Goal: Task Accomplishment & Management: Complete application form

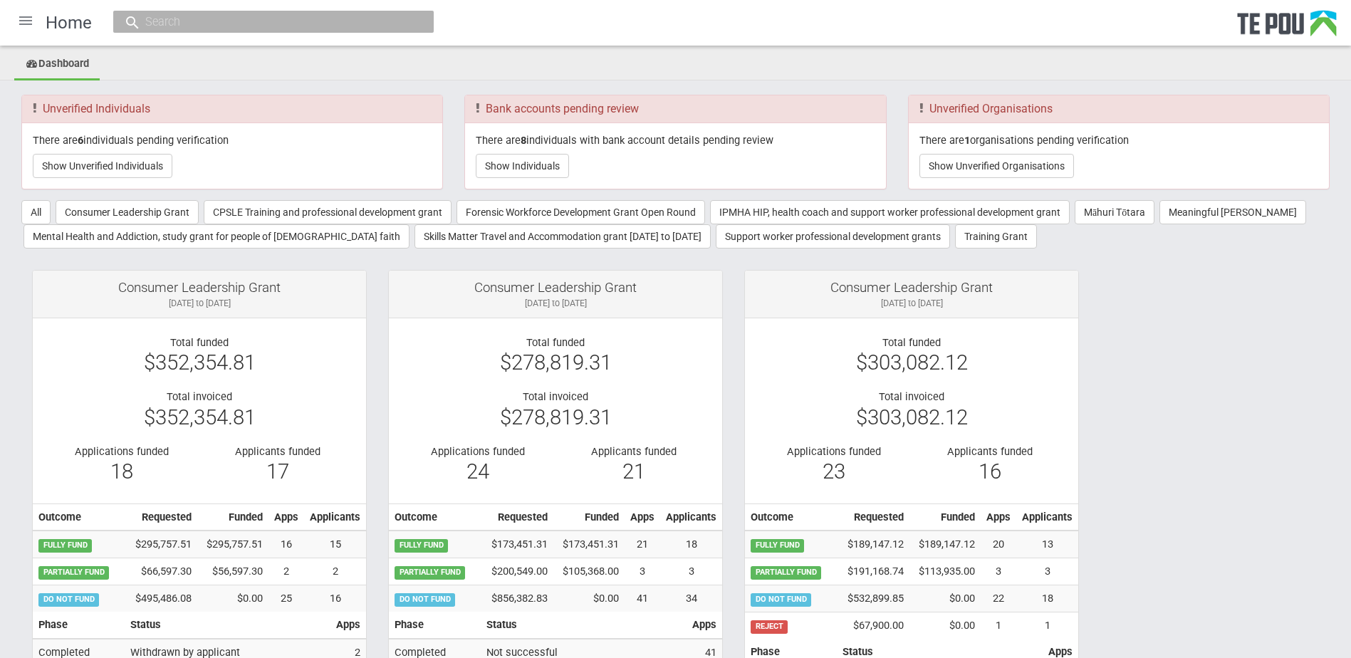
click at [23, 21] on div at bounding box center [26, 21] width 34 height 34
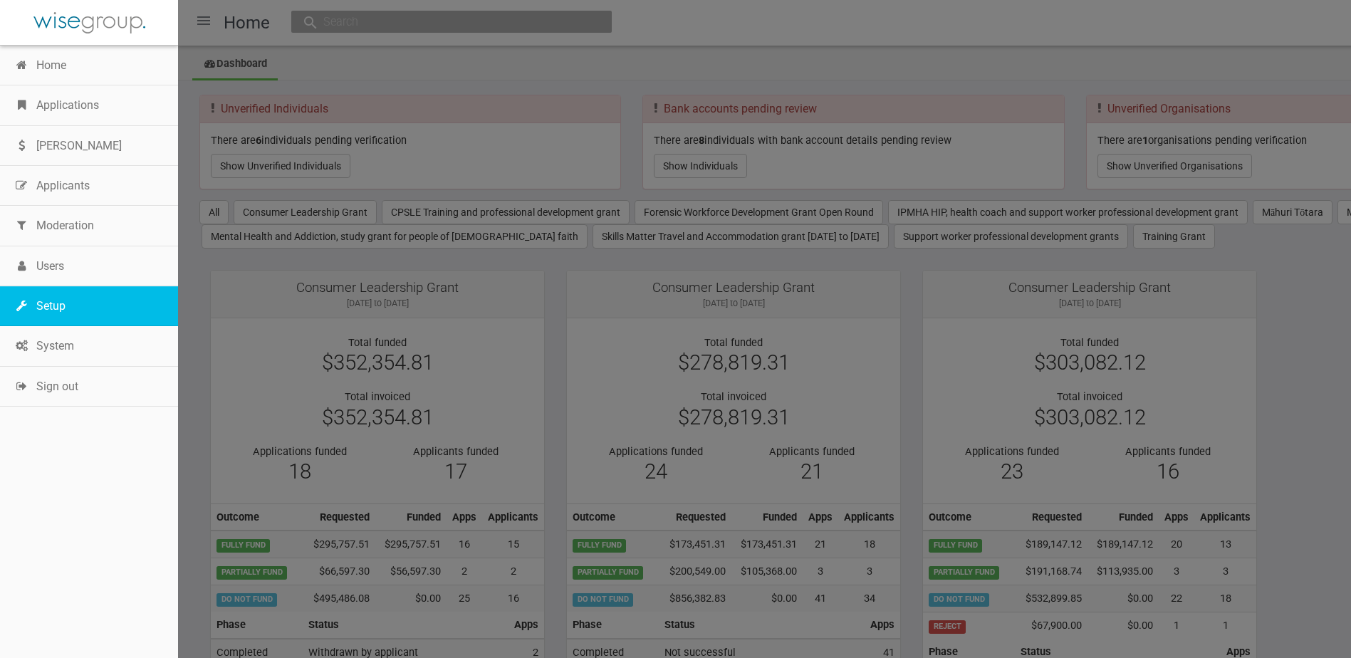
click at [63, 303] on link "Setup" at bounding box center [89, 306] width 178 height 40
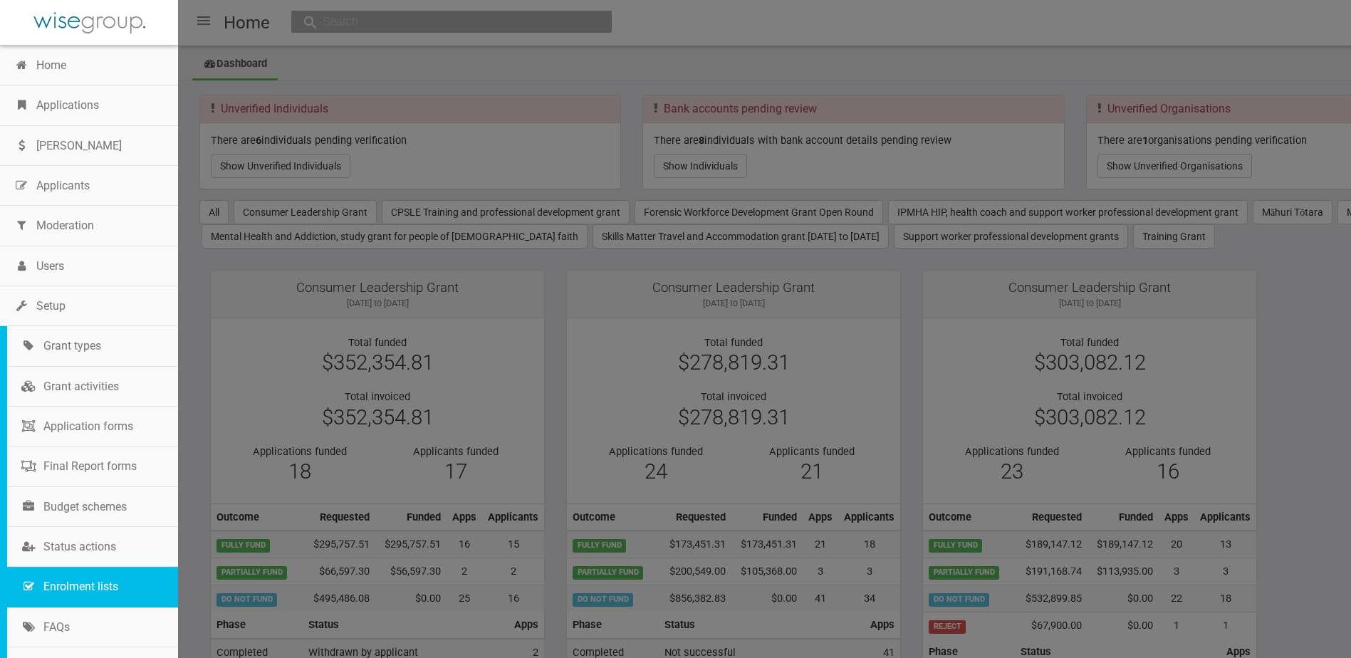
click at [72, 575] on link "Enrolment lists" at bounding box center [92, 587] width 171 height 40
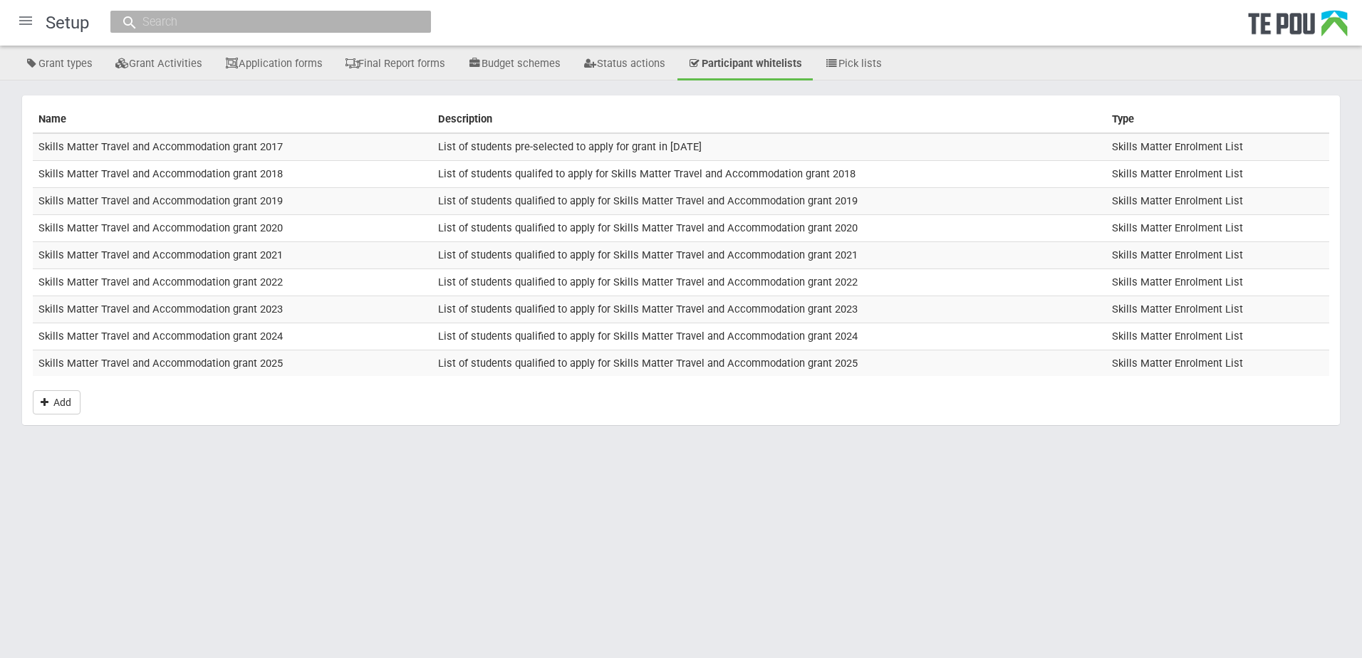
click at [130, 364] on td "Skills Matter Travel and Accommodation grant 2025" at bounding box center [233, 363] width 400 height 26
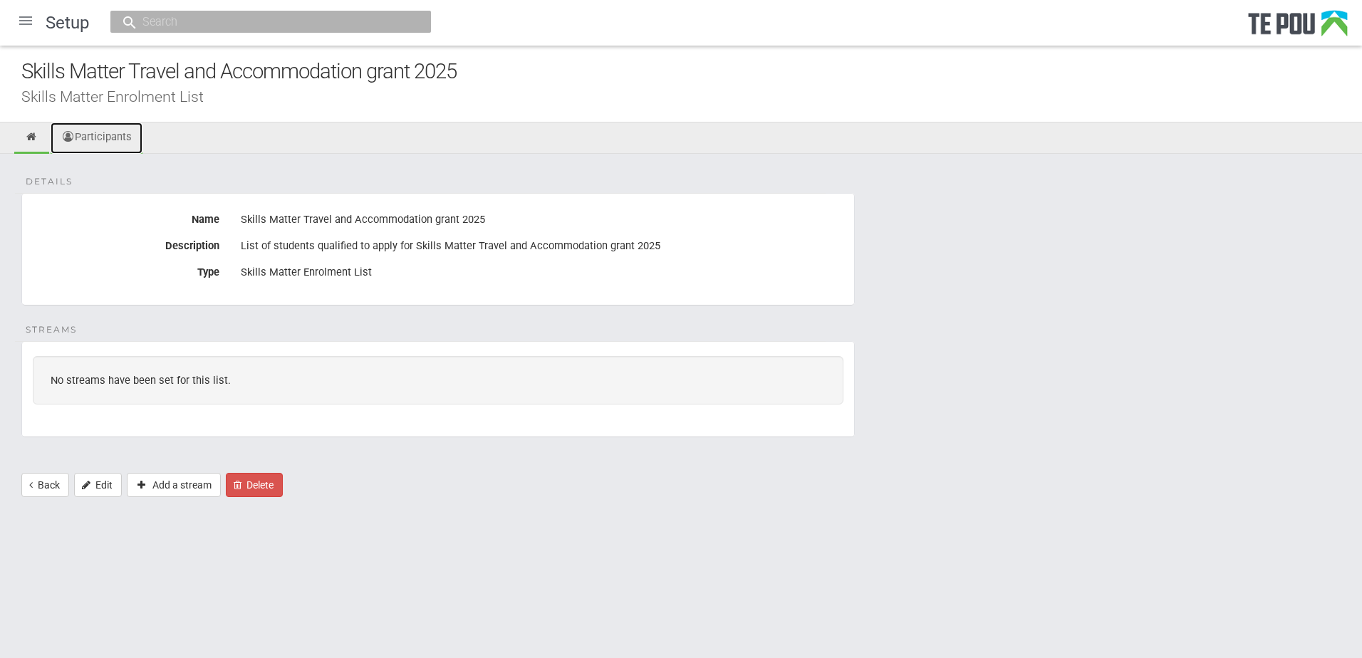
click at [113, 135] on link "Participants" at bounding box center [97, 137] width 92 height 31
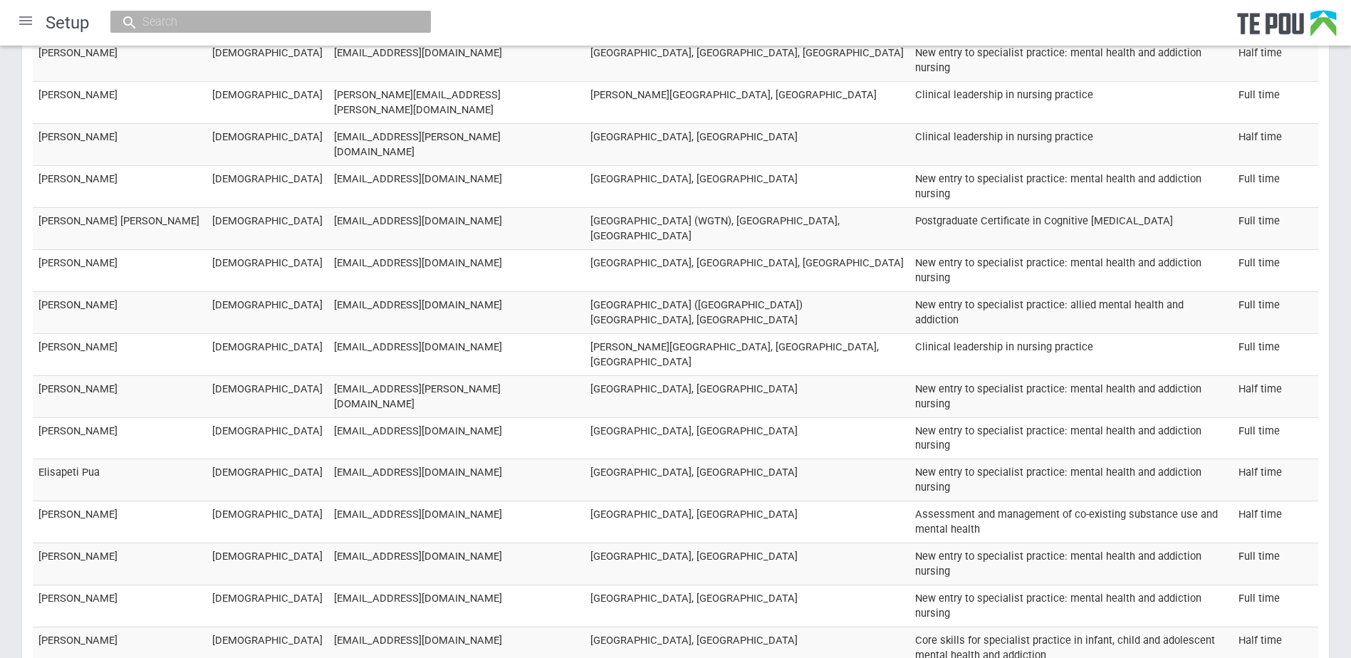
scroll to position [15545, 0]
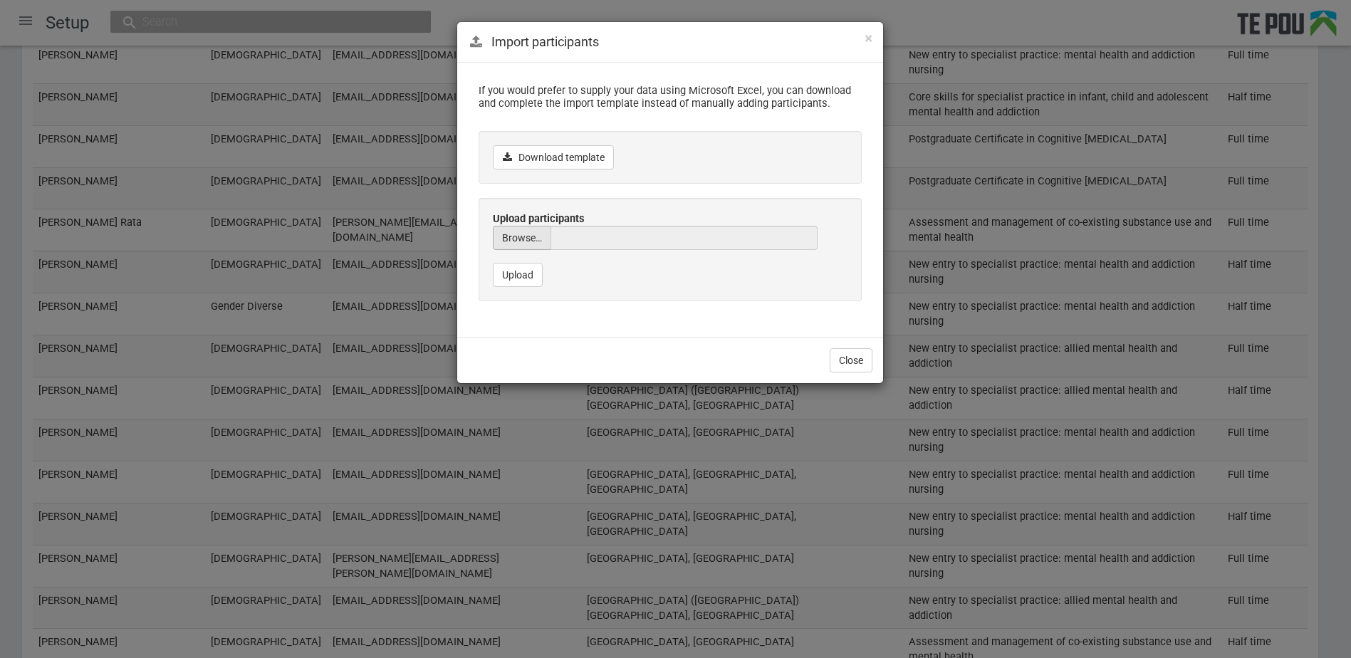
click at [527, 245] on input "file" at bounding box center [522, 277] width 57 height 102
type input "C:\fakepath\Skills Matter Travel and Accommodation grant 2025 Part3 5Sept.xlsx"
type input "Skills Matter Travel and Accommodation grant 2025 Part3 5Sept.xlsx"
click at [528, 268] on button "Upload" at bounding box center [518, 275] width 50 height 24
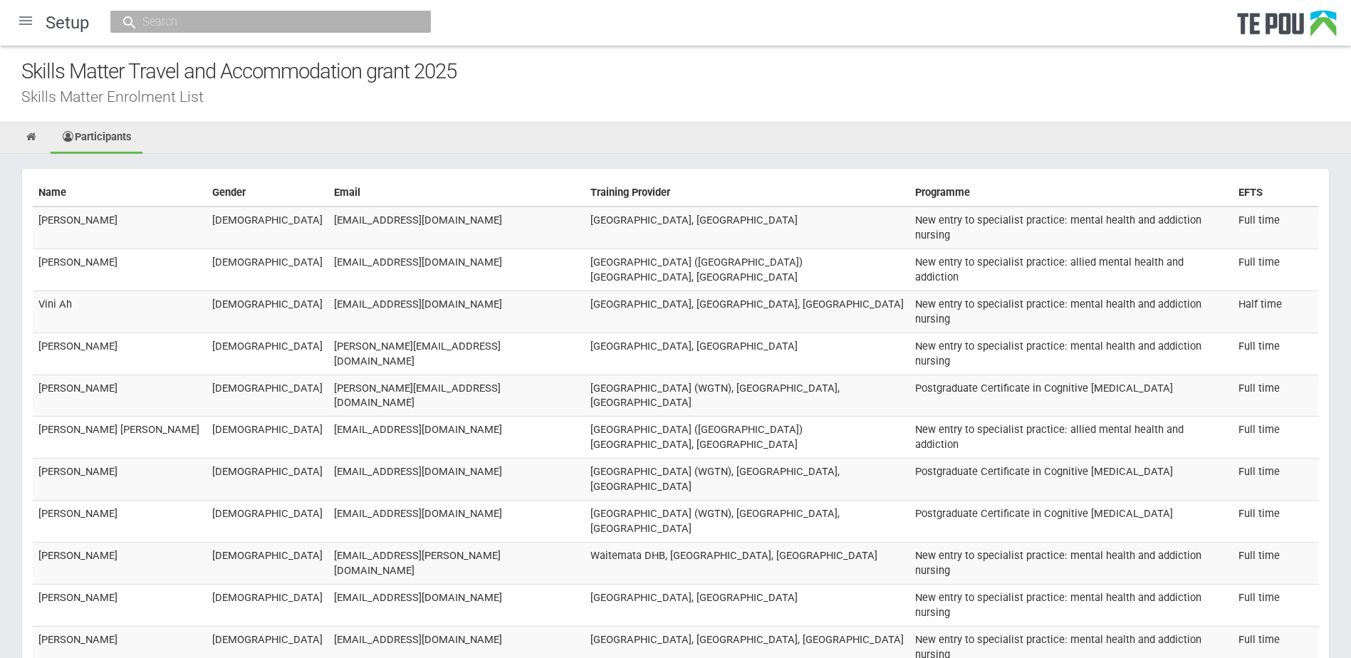
click at [652, 135] on ul "Participants" at bounding box center [675, 137] width 1351 height 31
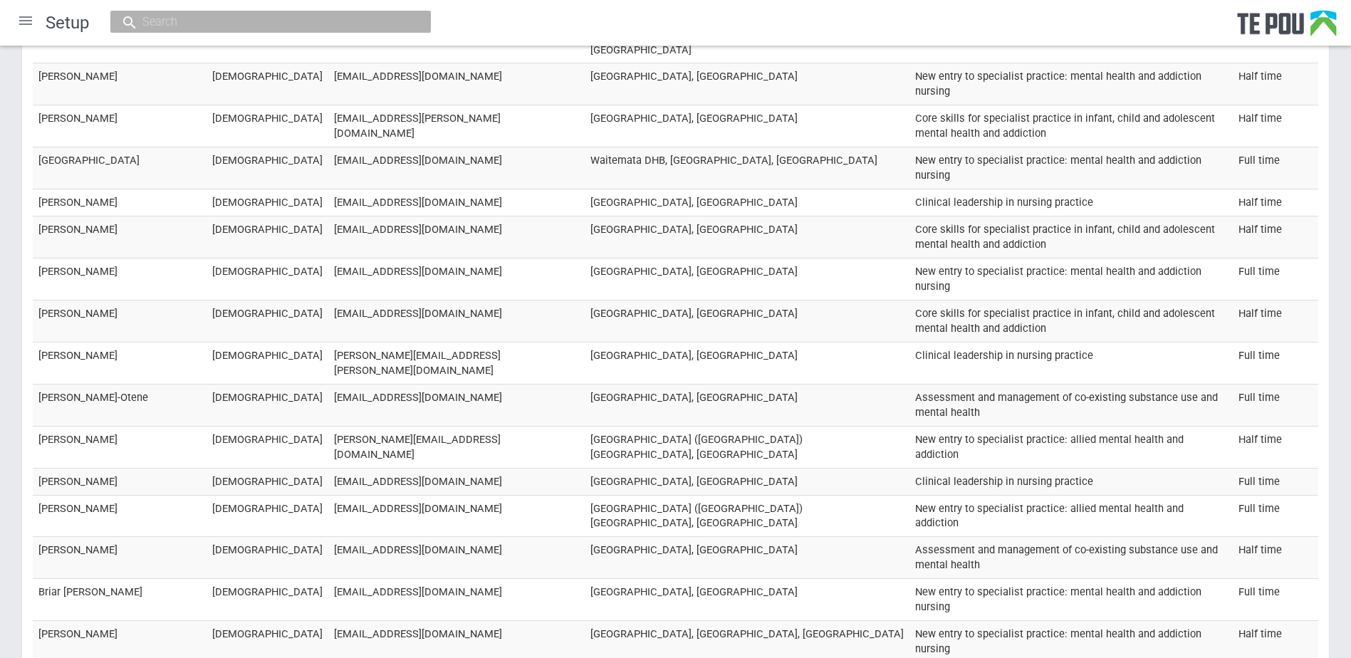
scroll to position [12724, 0]
